Goal: Transaction & Acquisition: Purchase product/service

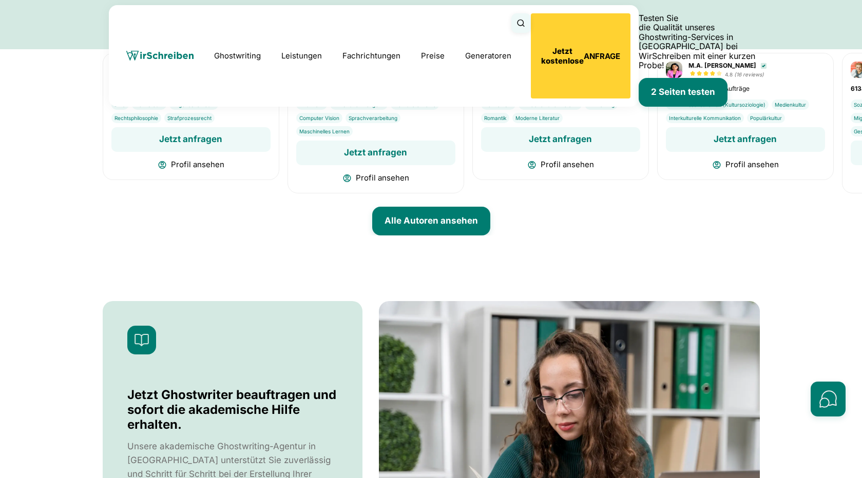
scroll to position [4195, 0]
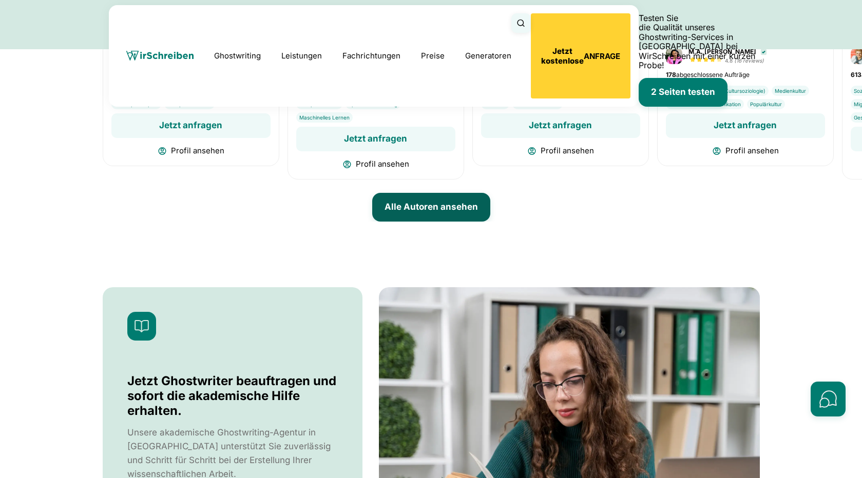
click at [439, 193] on button "Alle Autoren ansehen" at bounding box center [431, 207] width 118 height 29
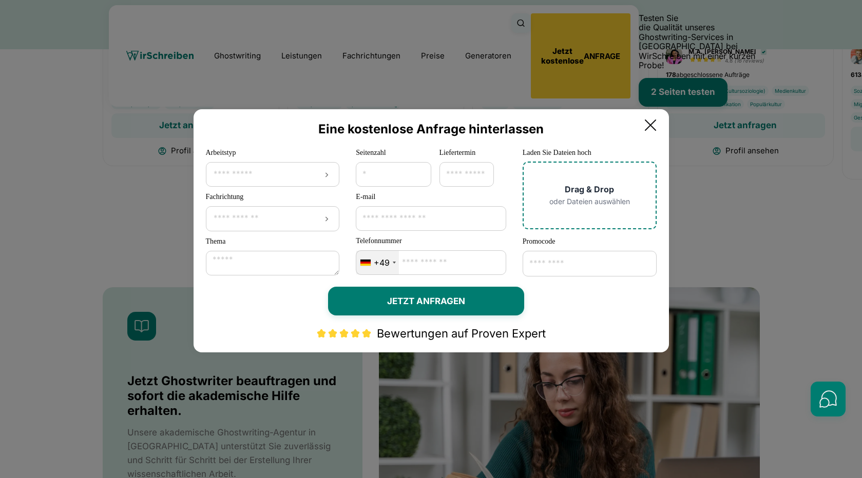
click at [660, 121] on icon at bounding box center [650, 125] width 21 height 21
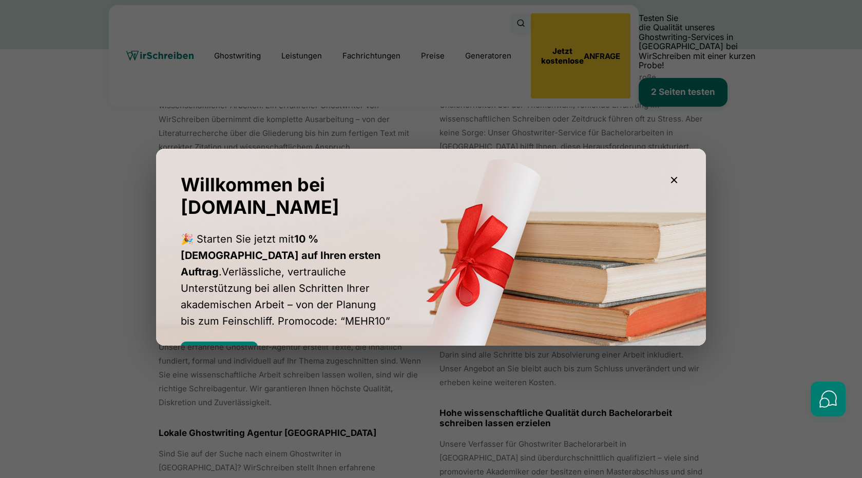
scroll to position [4793, 0]
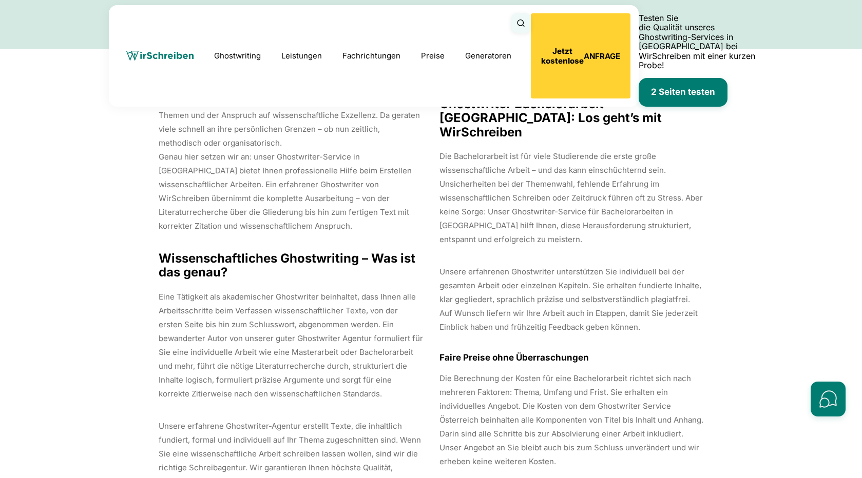
scroll to position [3073, 0]
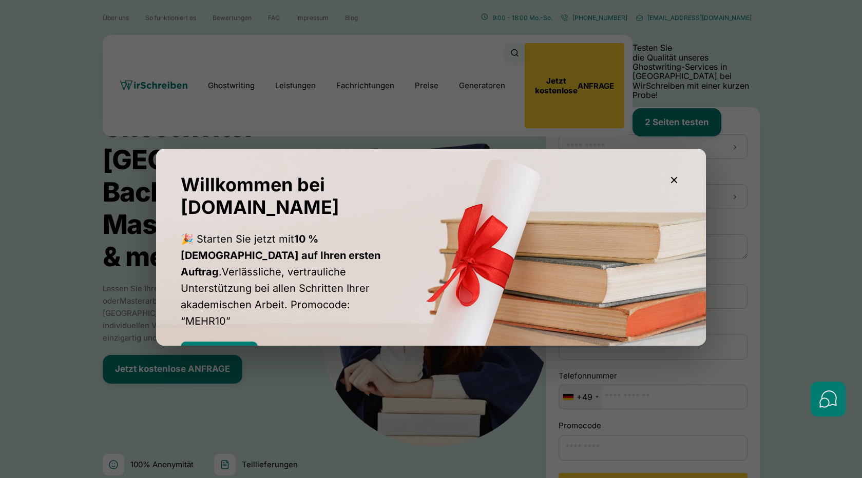
click at [269, 303] on p "🎉 Starten Sie jetzt mit 10 % Rabatt auf Ihren ersten Auftrag .Verlässliche, ver…" at bounding box center [286, 280] width 211 height 99
click at [444, 92] on div at bounding box center [431, 239] width 862 height 478
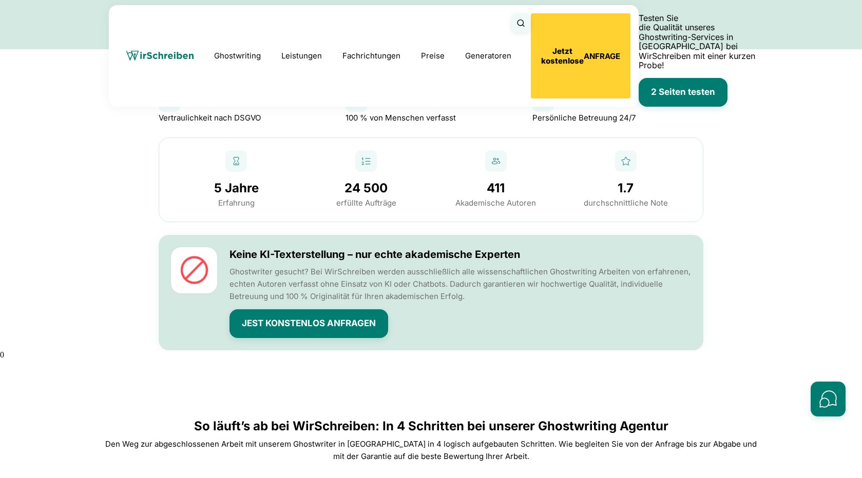
scroll to position [722, 0]
